Goal: Task Accomplishment & Management: Use online tool/utility

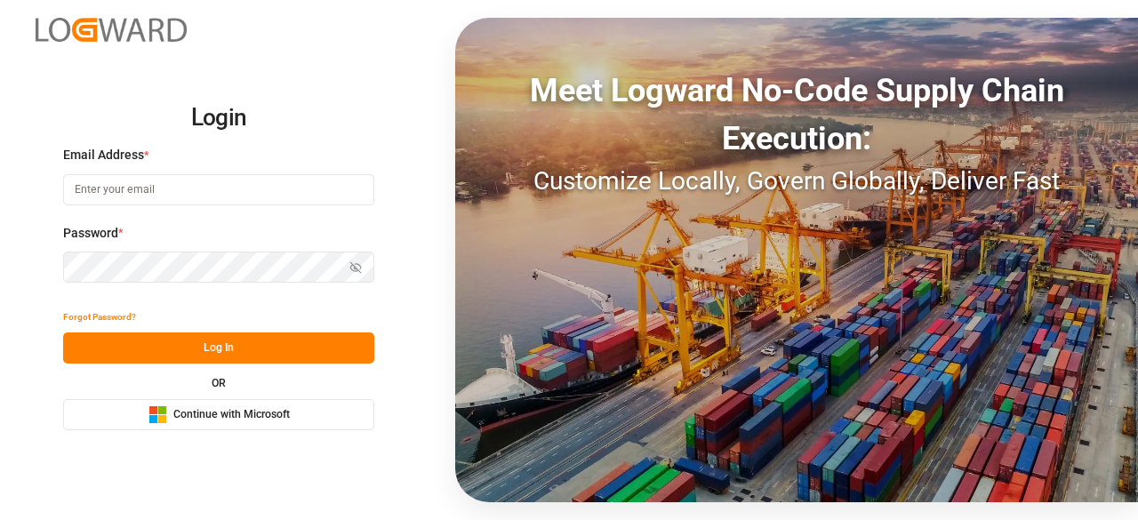
click at [205, 182] on input at bounding box center [218, 189] width 311 height 31
type input "[EMAIL_ADDRESS][PERSON_NAME][DOMAIN_NAME]"
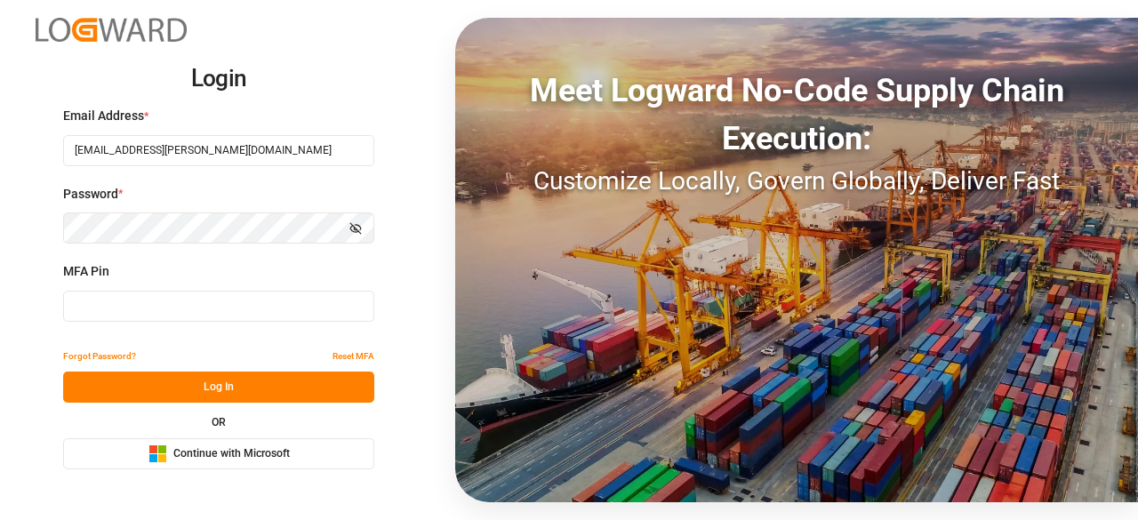
type input "511741"
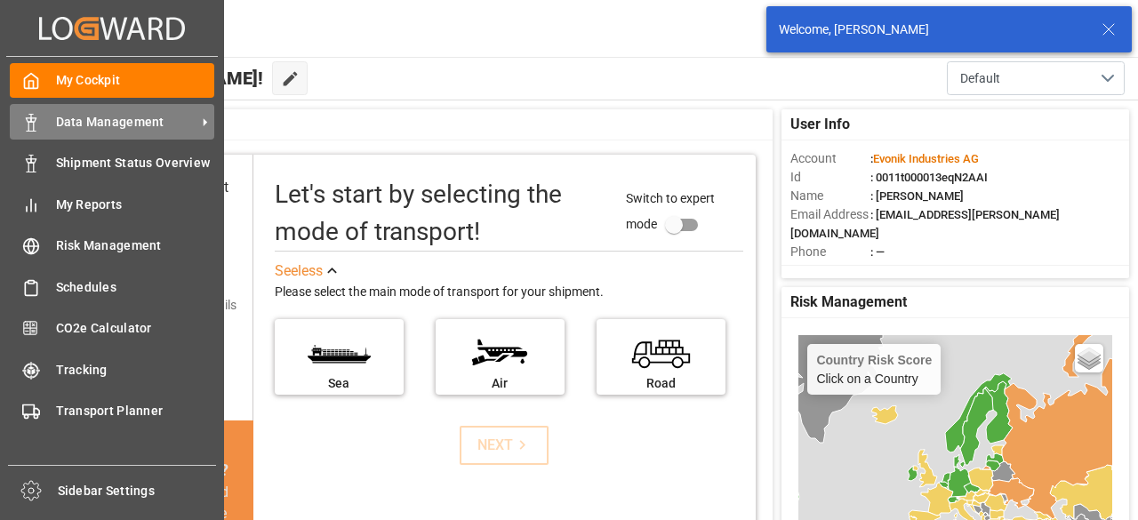
click at [73, 131] on span "Data Management" at bounding box center [126, 122] width 141 height 19
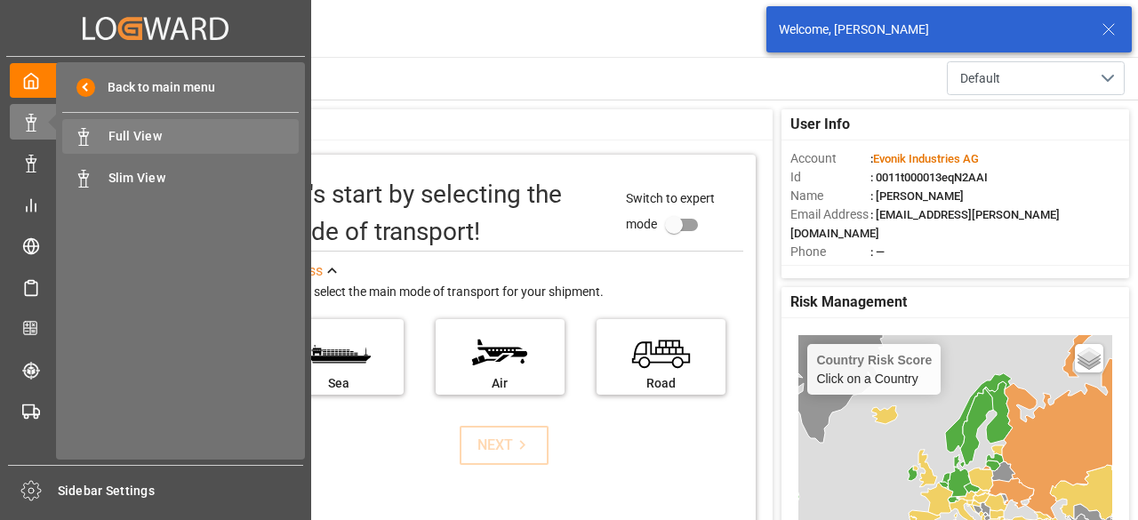
click at [209, 130] on span "Full View" at bounding box center [203, 136] width 191 height 19
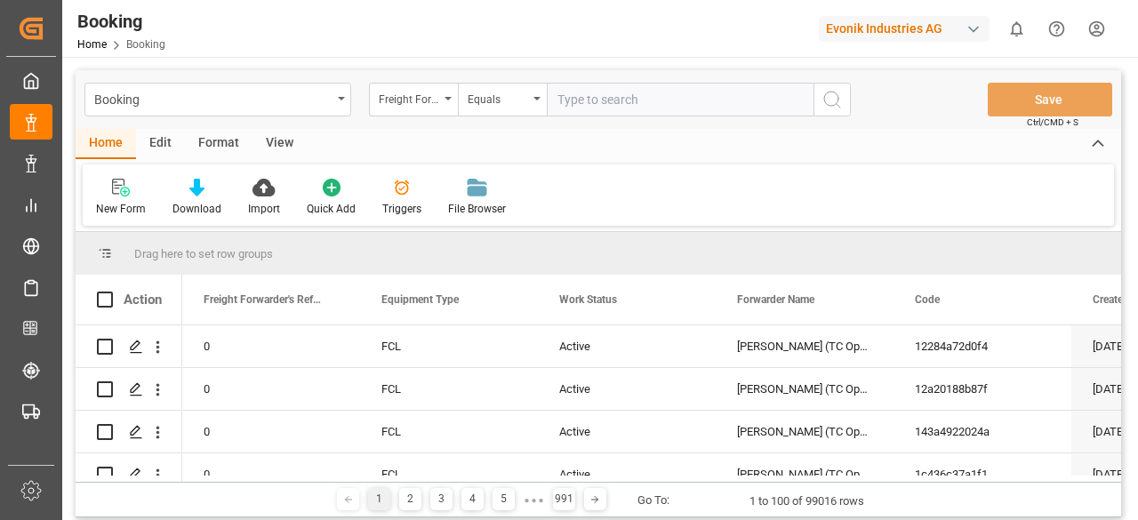
click at [174, 140] on div "Edit" at bounding box center [160, 144] width 49 height 30
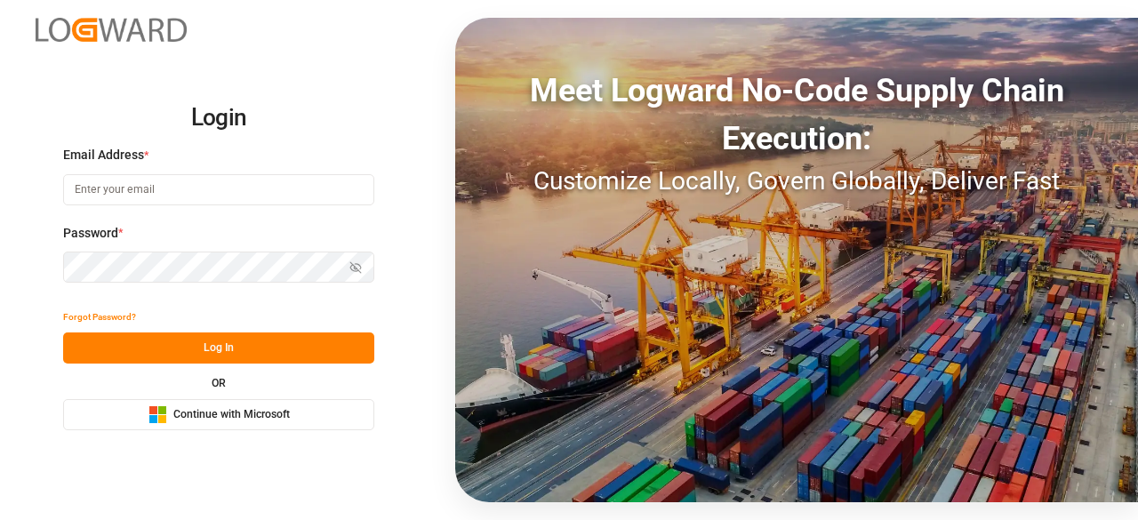
click at [189, 193] on input at bounding box center [218, 189] width 311 height 31
type input "[EMAIL_ADDRESS][PERSON_NAME][DOMAIN_NAME]"
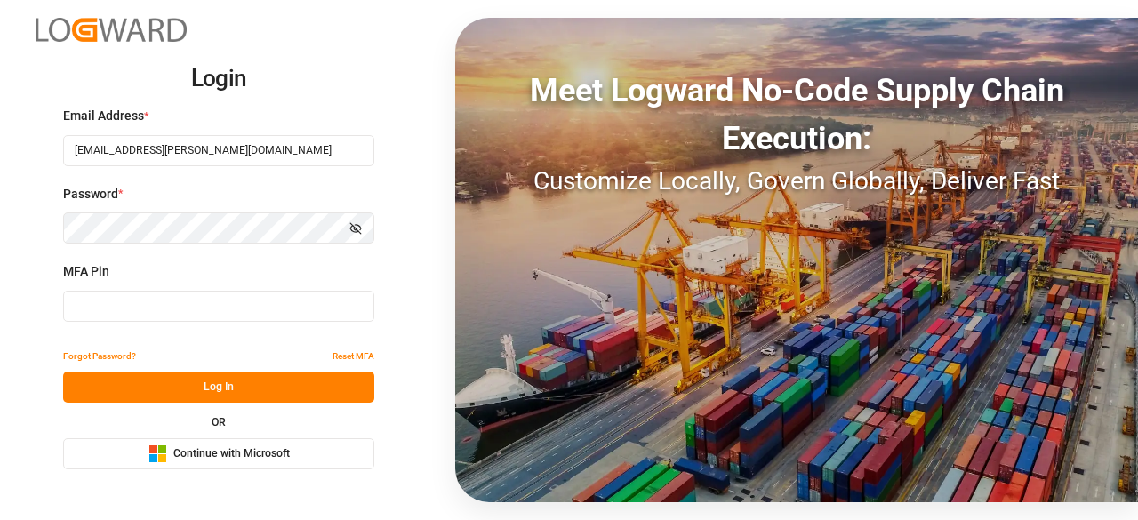
type input "000926"
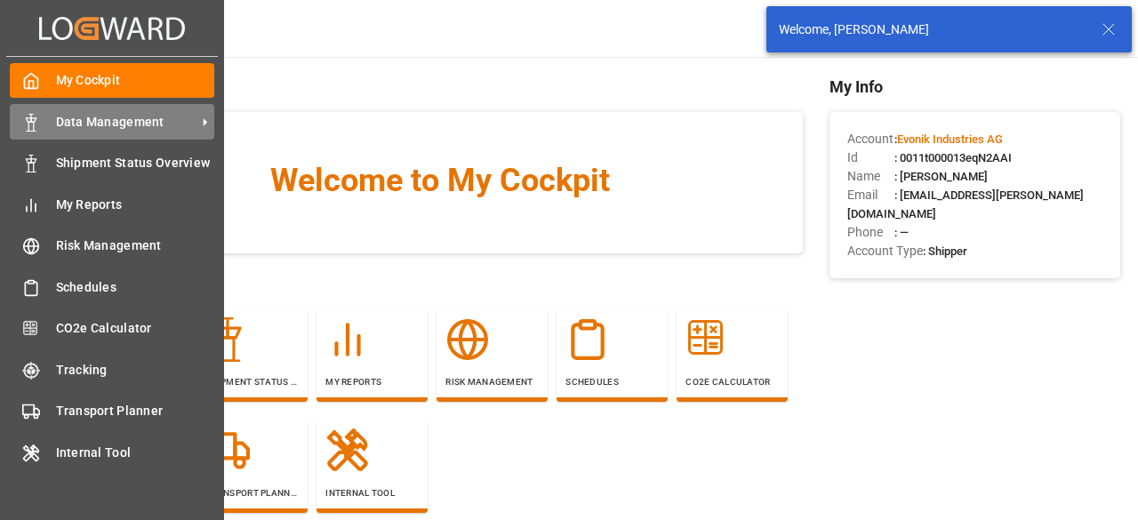
click at [37, 138] on div "Data Management Data Management" at bounding box center [112, 121] width 205 height 35
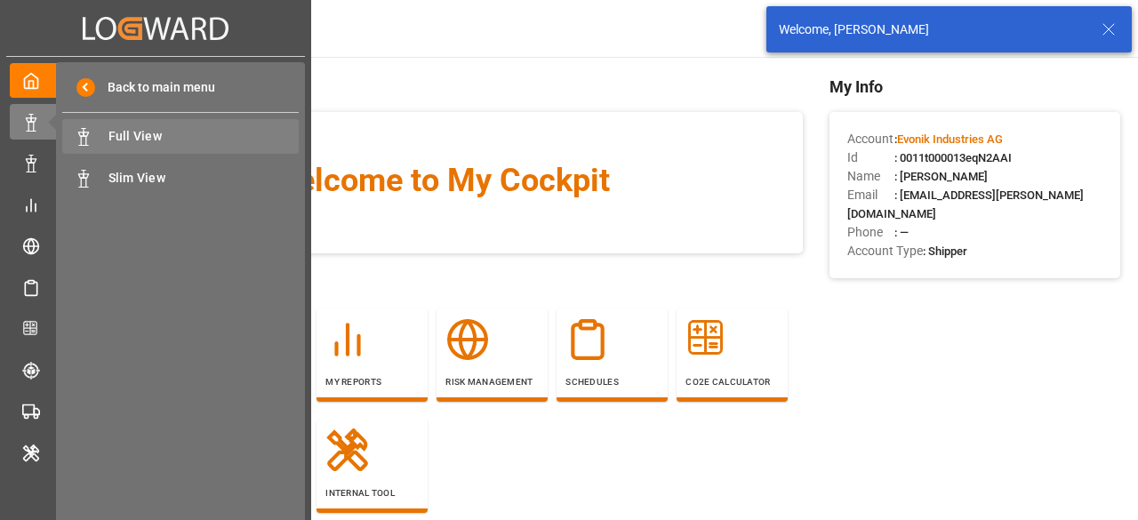
click at [141, 137] on span "Full View" at bounding box center [203, 136] width 191 height 19
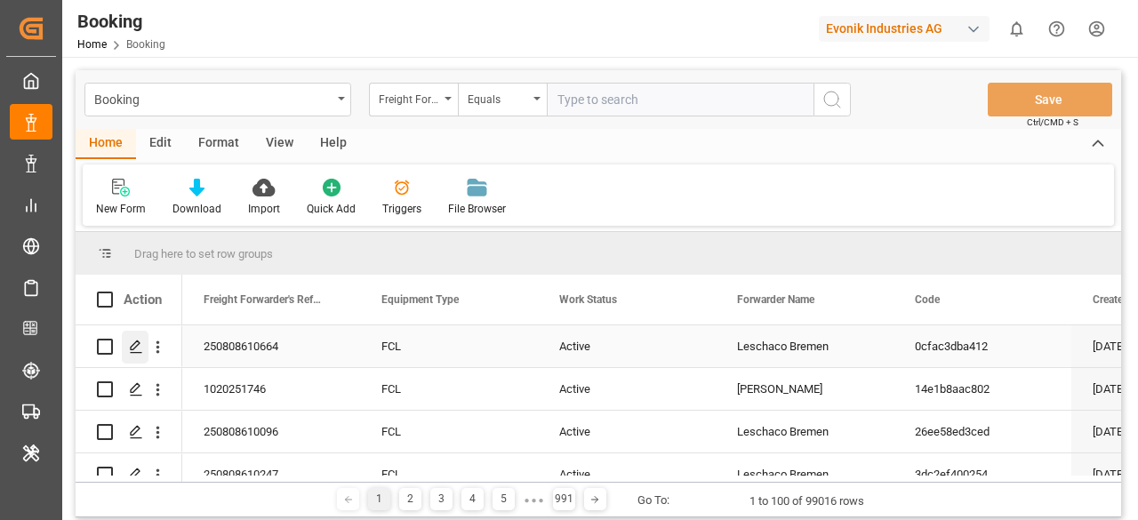
click at [128, 346] on div "Press SPACE to select this row." at bounding box center [135, 347] width 27 height 33
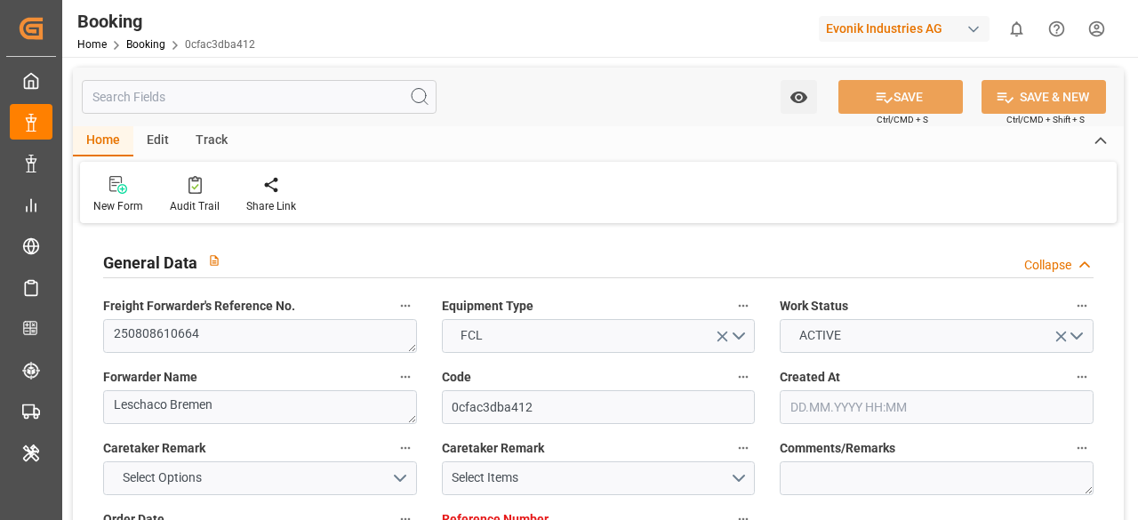
type input "7001231497"
type input "9780445"
type input "Hapag [PERSON_NAME]"
type input "Hapag [PERSON_NAME] Aktiengesellschaft"
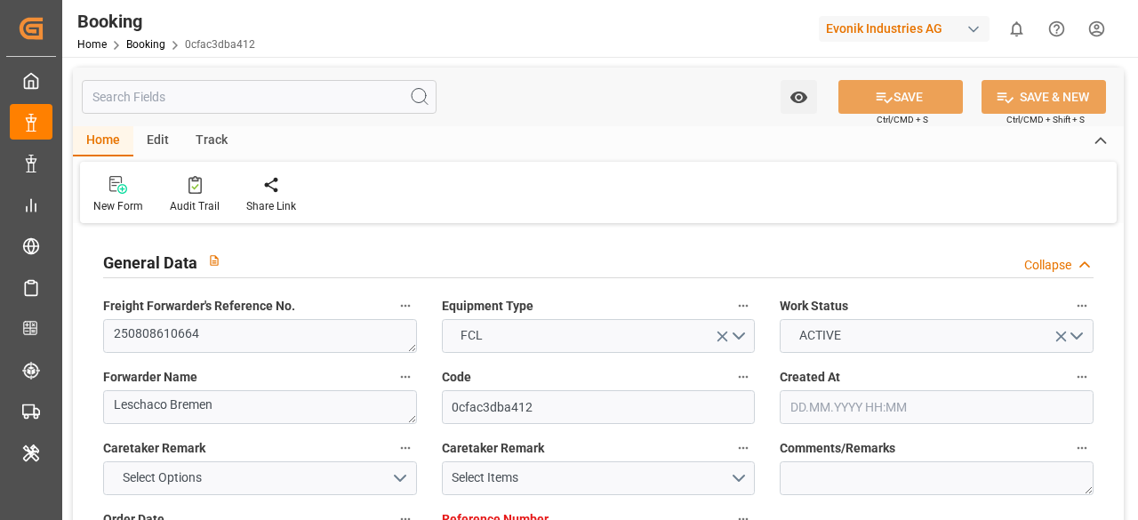
type input "DEHAM"
type input "KRPUS"
type input "CNSHG"
type input "0"
type input "DEHAM"
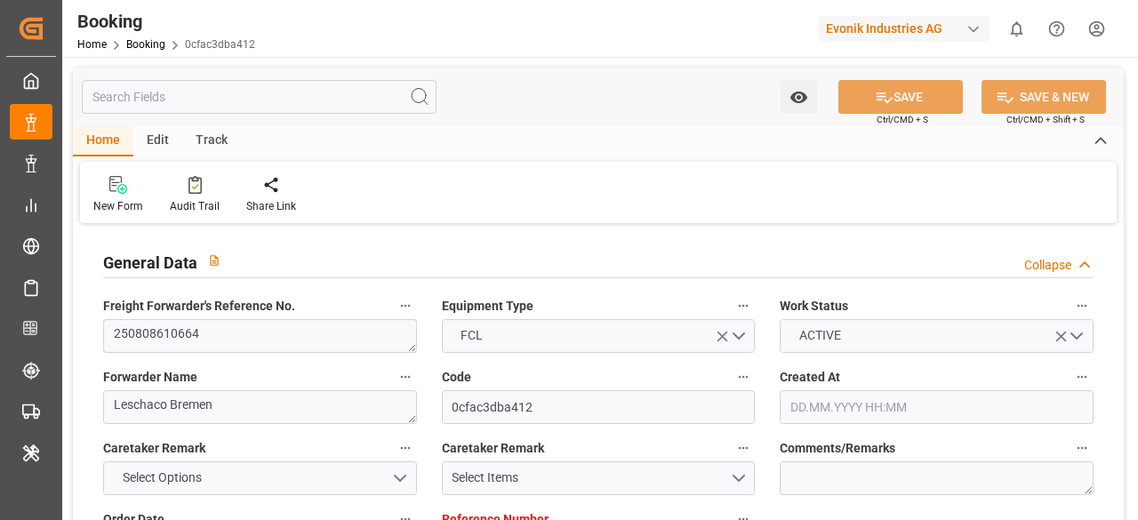
type input "KRPUS"
type input "9408841"
type input "[DATE] 10:56"
type input "[DATE]"
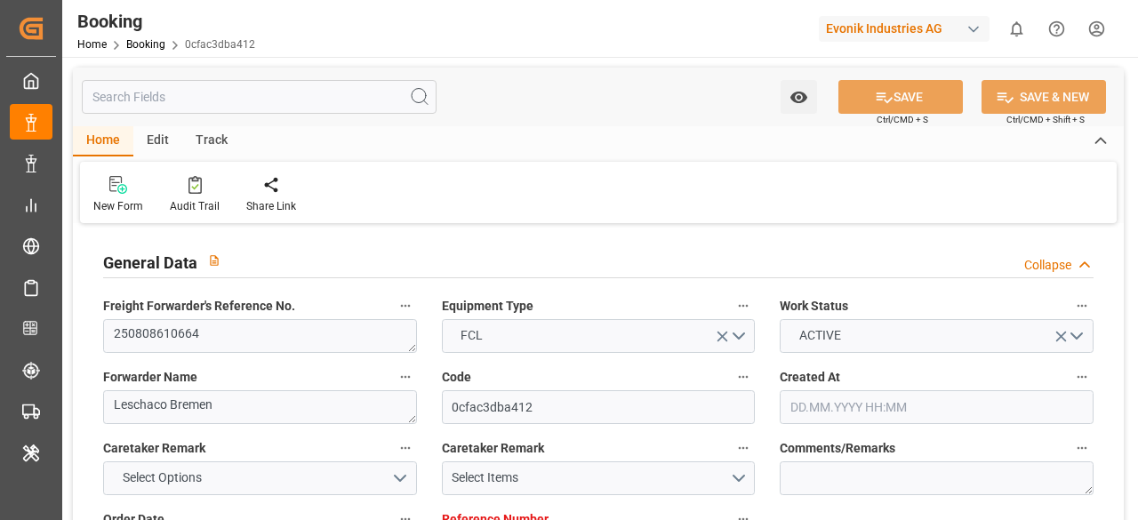
type input "[DATE]"
type input "[DATE] 01:00"
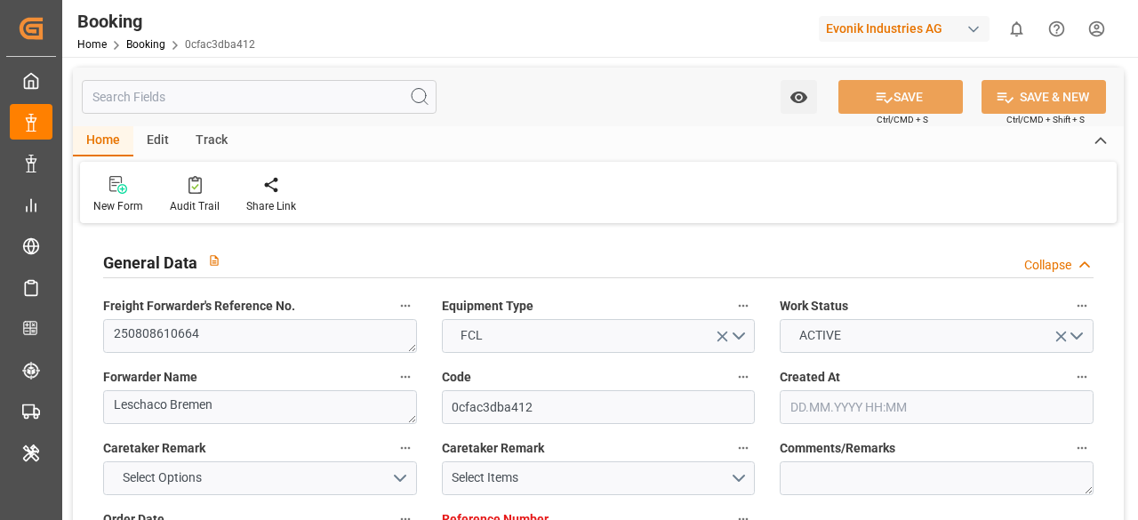
type input "[DATE] 00:00"
type input "[DATE] 01:12"
type input "[DATE] 13:14"
type input "[DATE] 15:00"
type input "[DATE] 00:00"
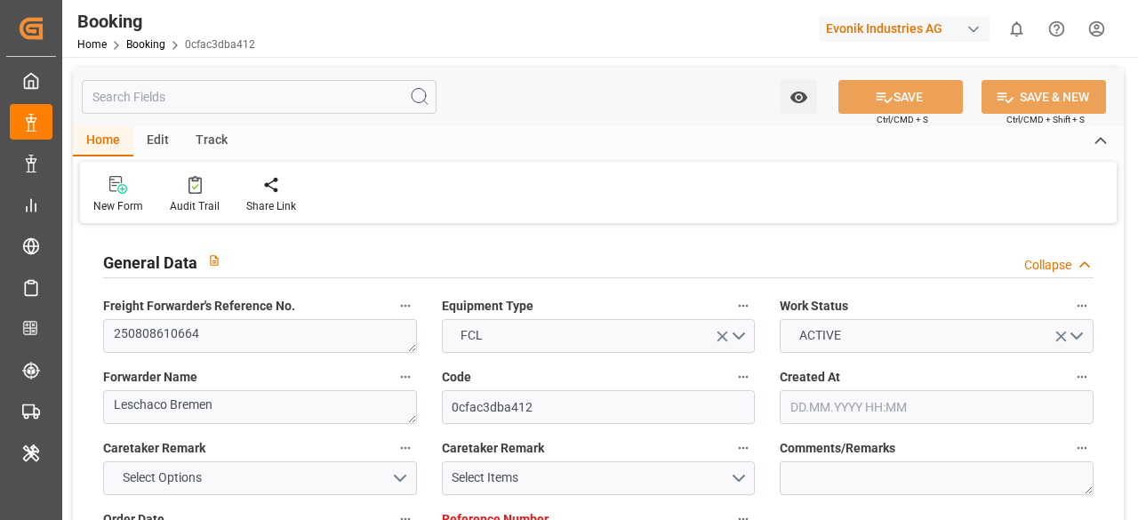
type input "[DATE] 00:01"
type input "[DATE] 00:00"
type input "[DATE] 05:00"
type input "[DATE] 00:00"
type input "[DATE]"
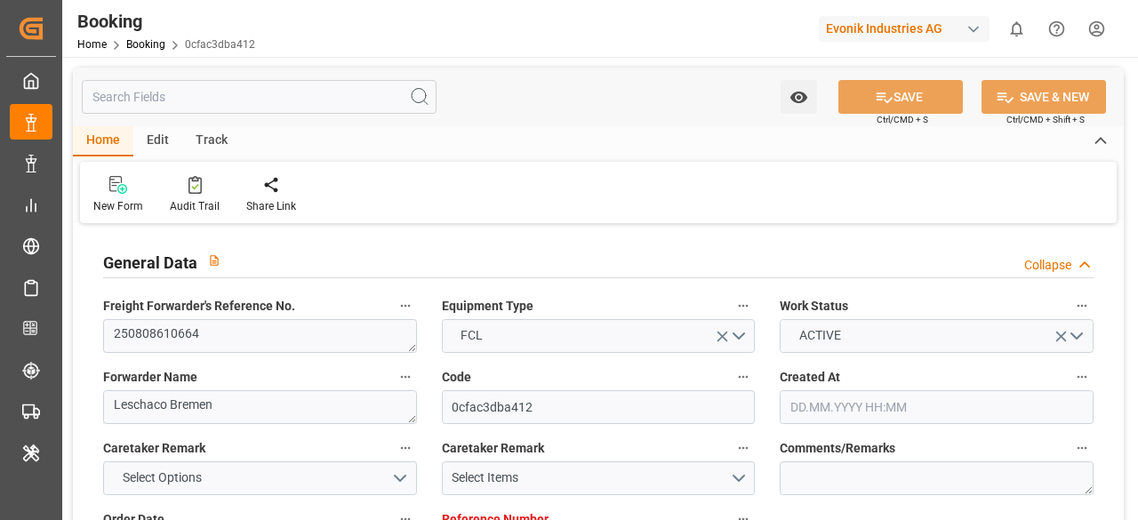
type input "[DATE] 12:33"
type input "[DATE]"
type input "[DATE] 14:40"
type input "[DATE] 01:41"
type input "[DATE] 01:00"
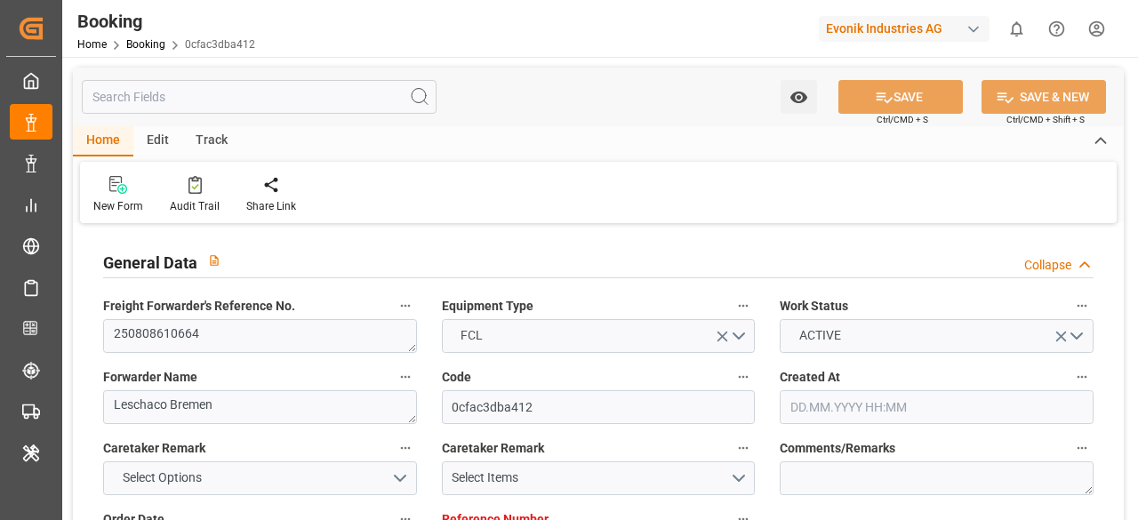
type input "[DATE] 01:44"
type input "[DATE] 00:01"
type input "[DATE] 08:58"
type input "[DATE] 05:00"
type input "[DATE] 15:00"
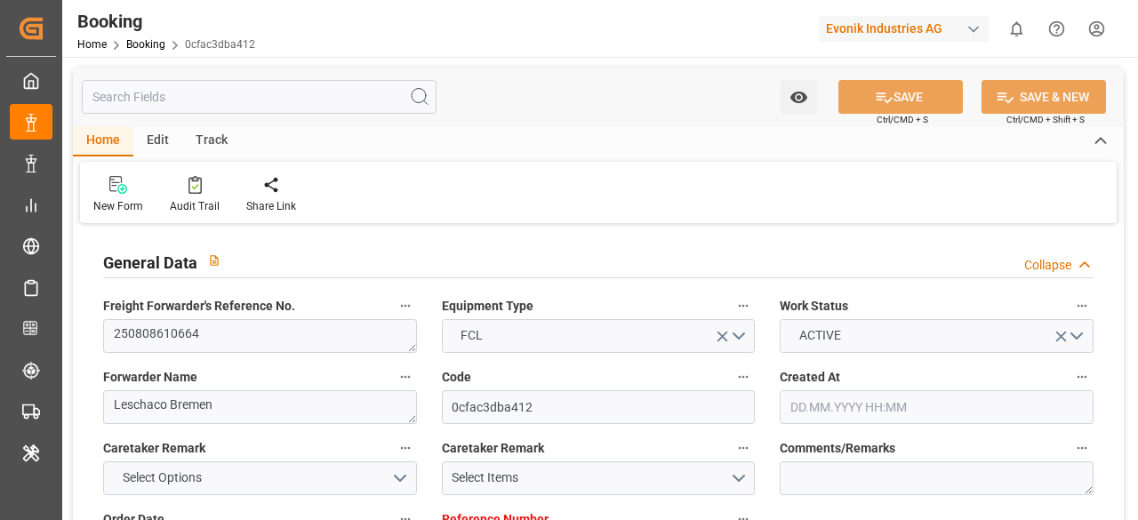
type input "[DATE] 04:33"
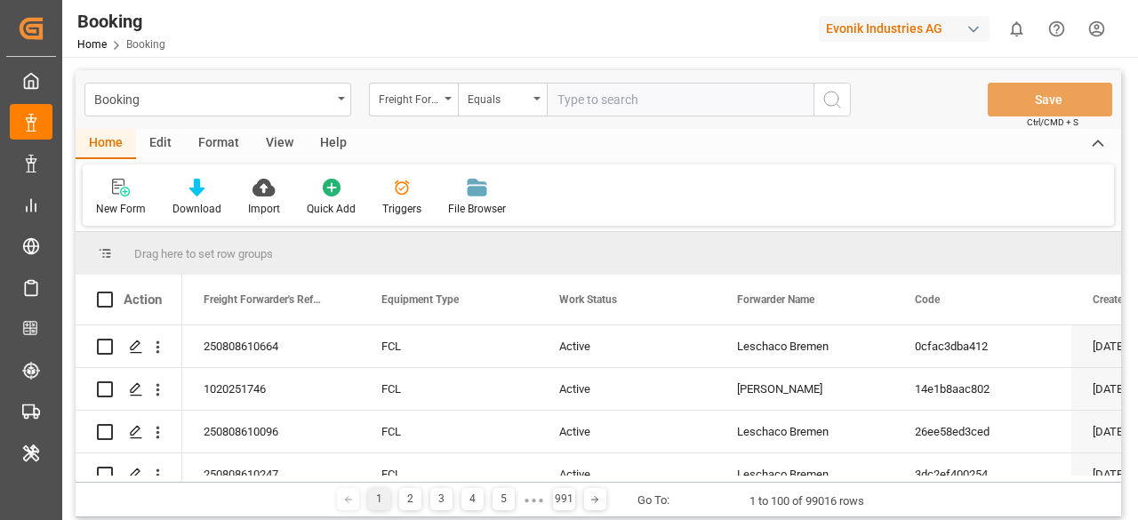
click at [167, 147] on div "Edit" at bounding box center [160, 144] width 49 height 30
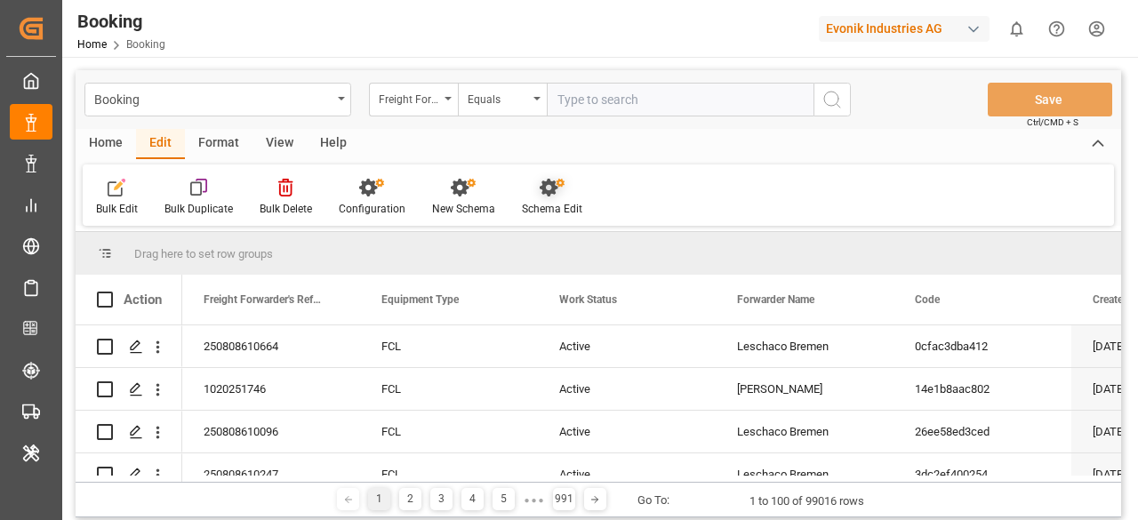
click at [544, 200] on div "Schema Edit" at bounding box center [552, 197] width 87 height 39
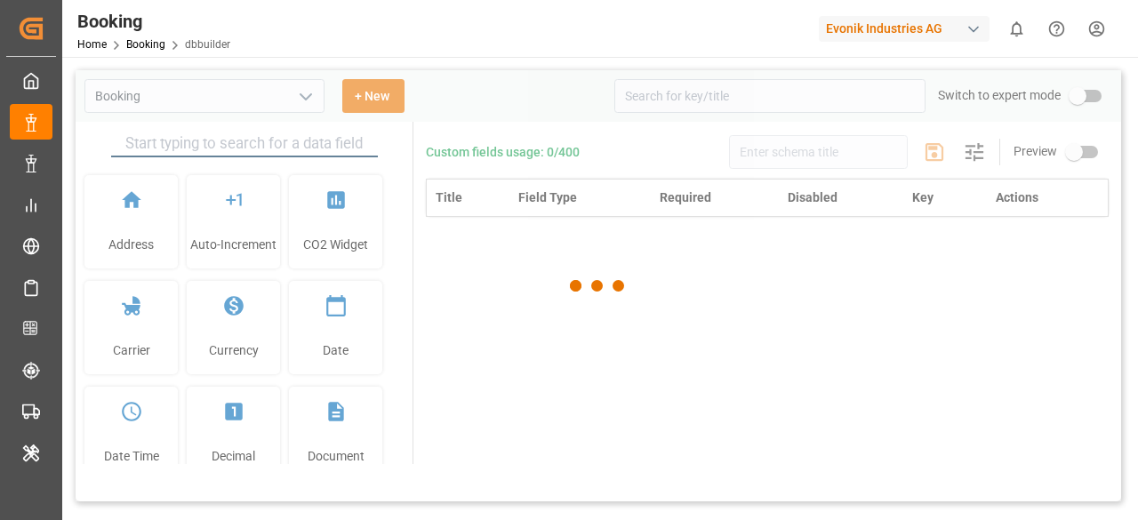
type input "Booking"
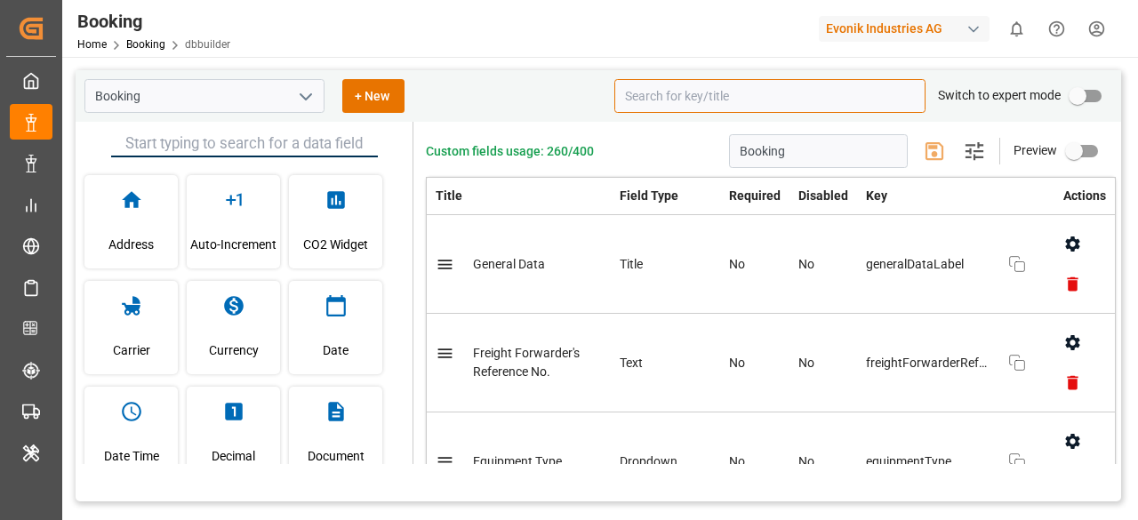
click at [781, 92] on input at bounding box center [769, 96] width 311 height 34
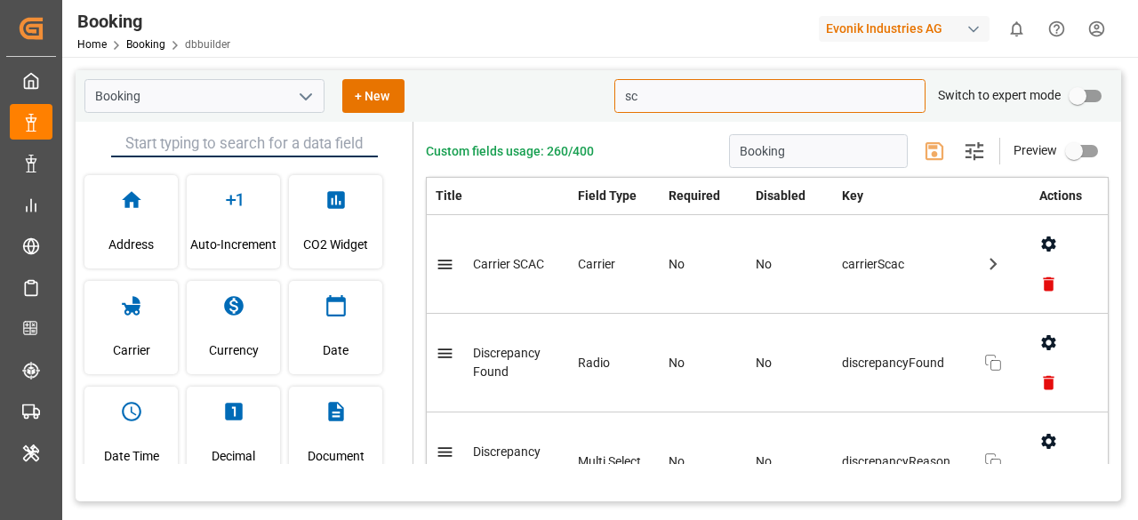
type input "s"
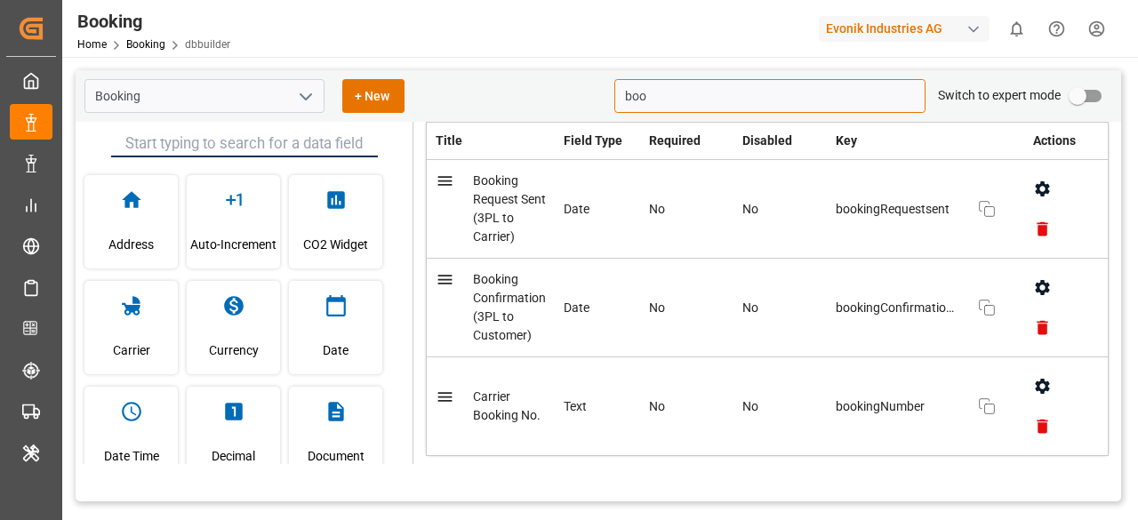
scroll to position [30, 0]
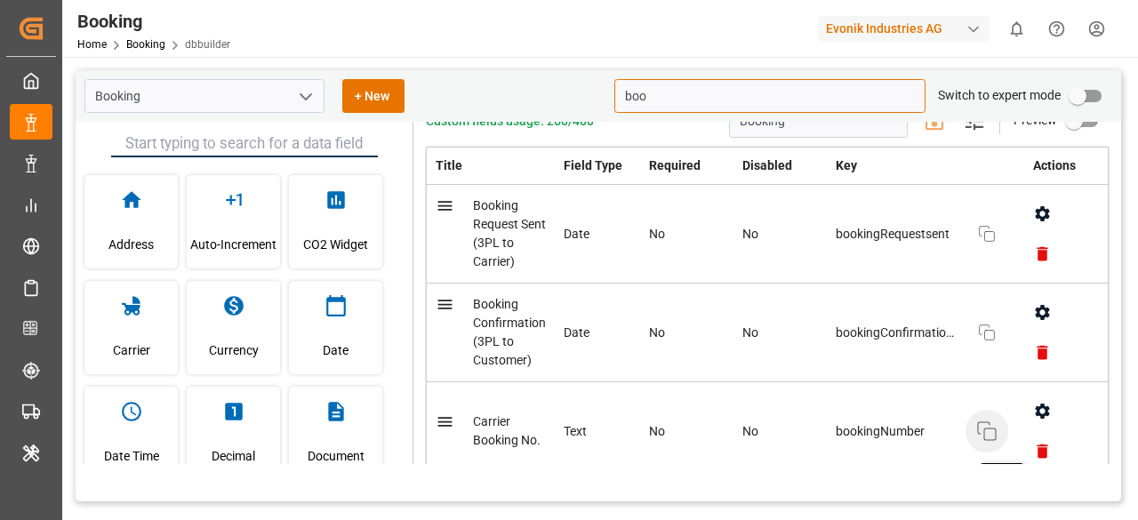
click at [984, 430] on rect "button" at bounding box center [990, 435] width 12 height 12
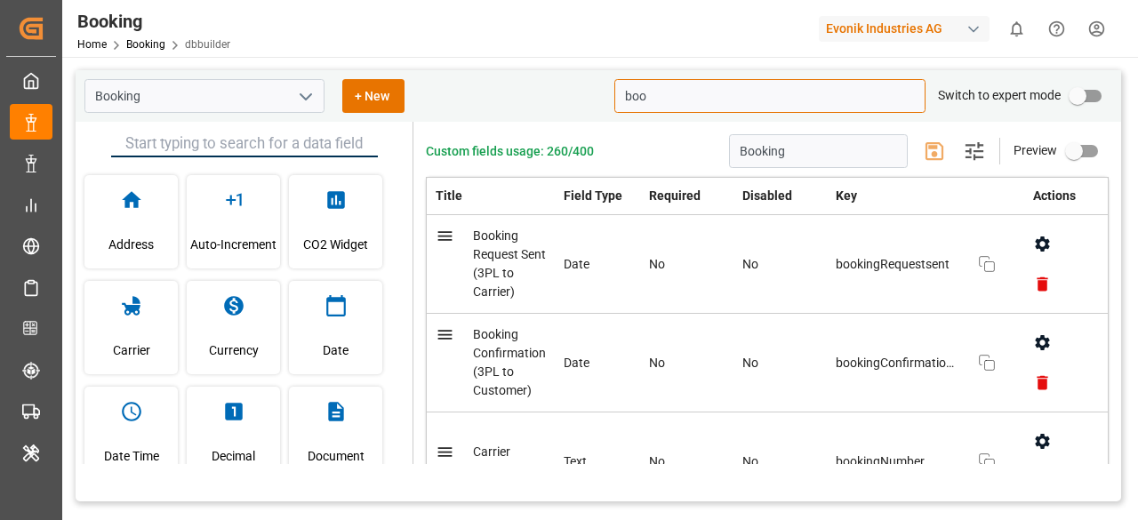
scroll to position [119, 0]
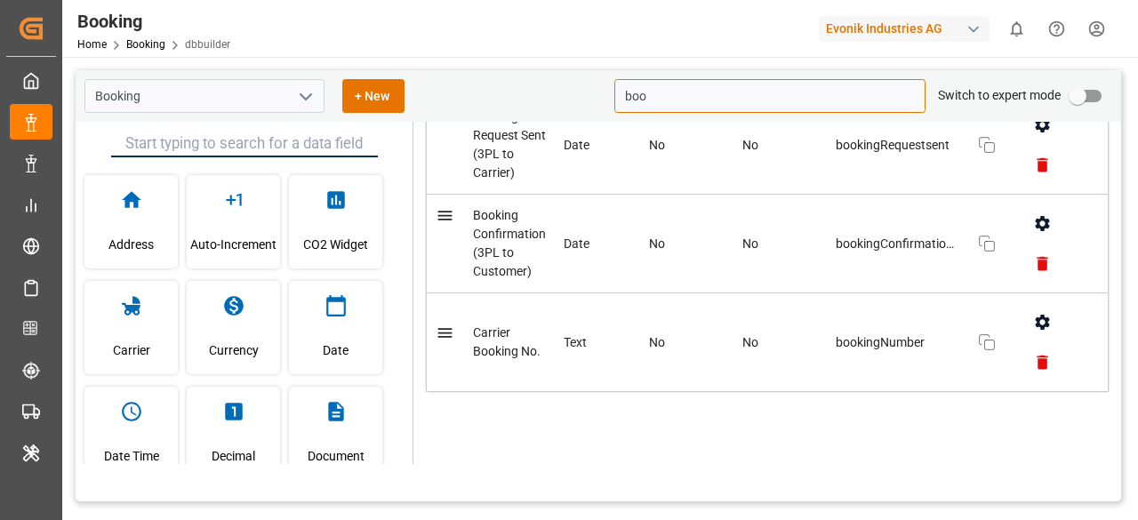
click at [659, 107] on input "boo" at bounding box center [769, 96] width 311 height 34
type input "b"
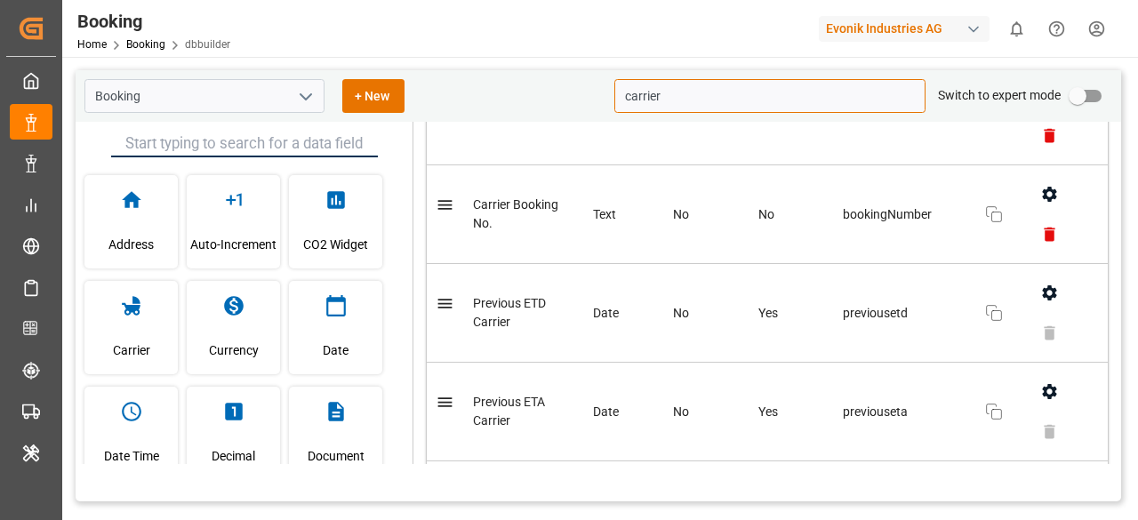
scroll to position [534, 0]
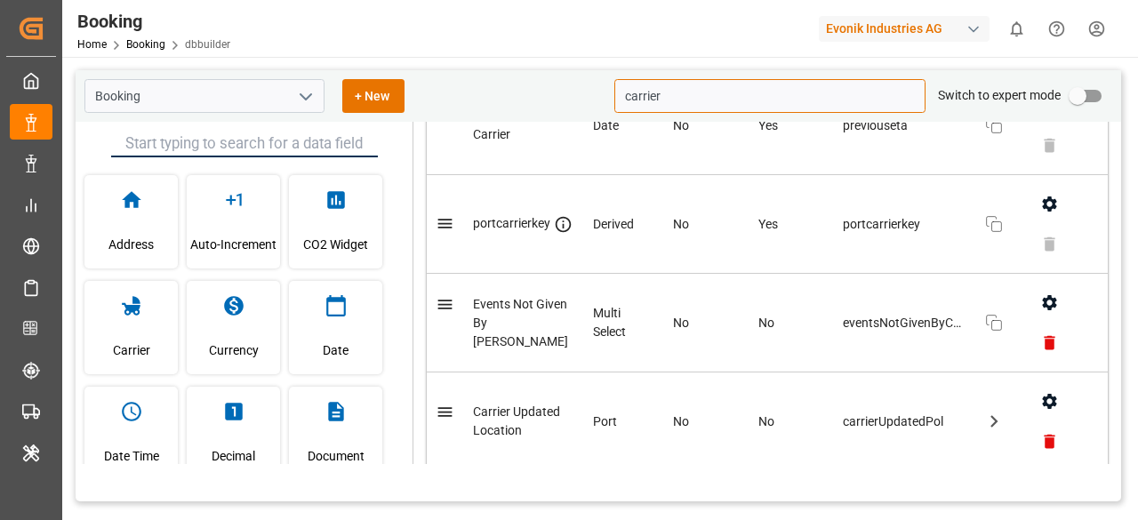
type input "carrier"
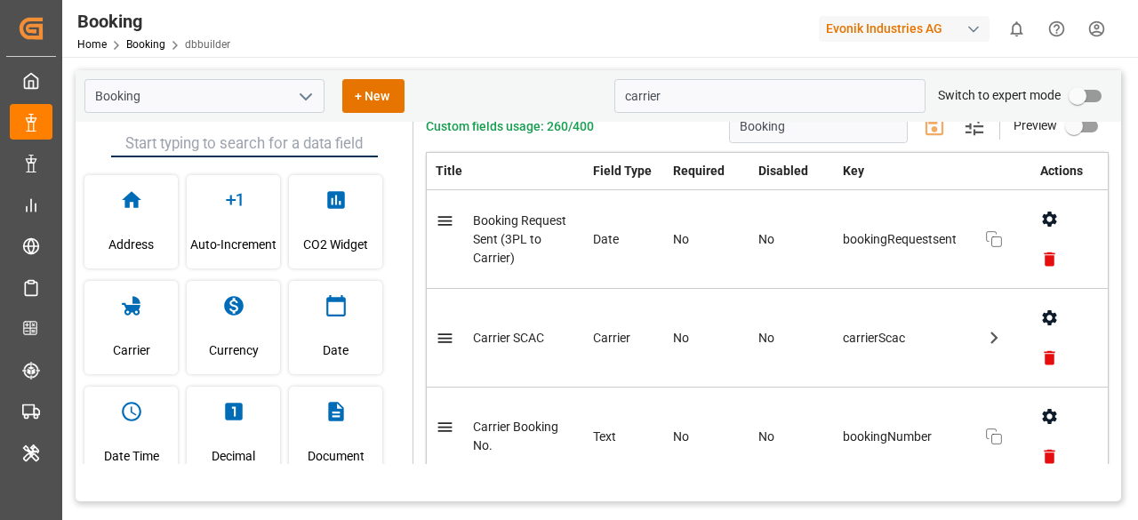
scroll to position [0, 0]
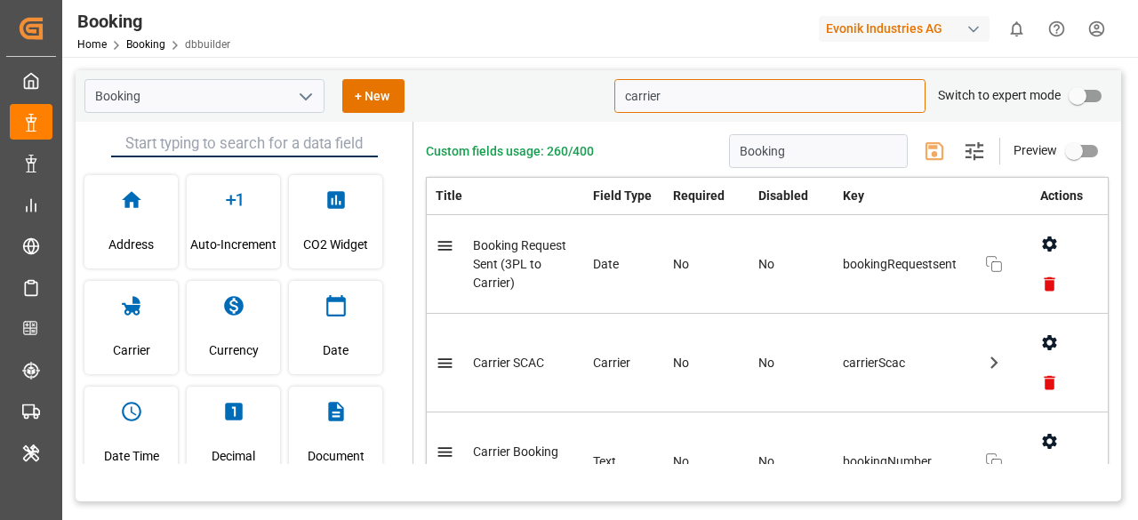
drag, startPoint x: 666, startPoint y: 99, endPoint x: 607, endPoint y: 99, distance: 58.7
click at [607, 99] on div "Booking + New carrier Switch to expert mode" at bounding box center [599, 96] width 1046 height 52
